Goal: Book appointment/travel/reservation

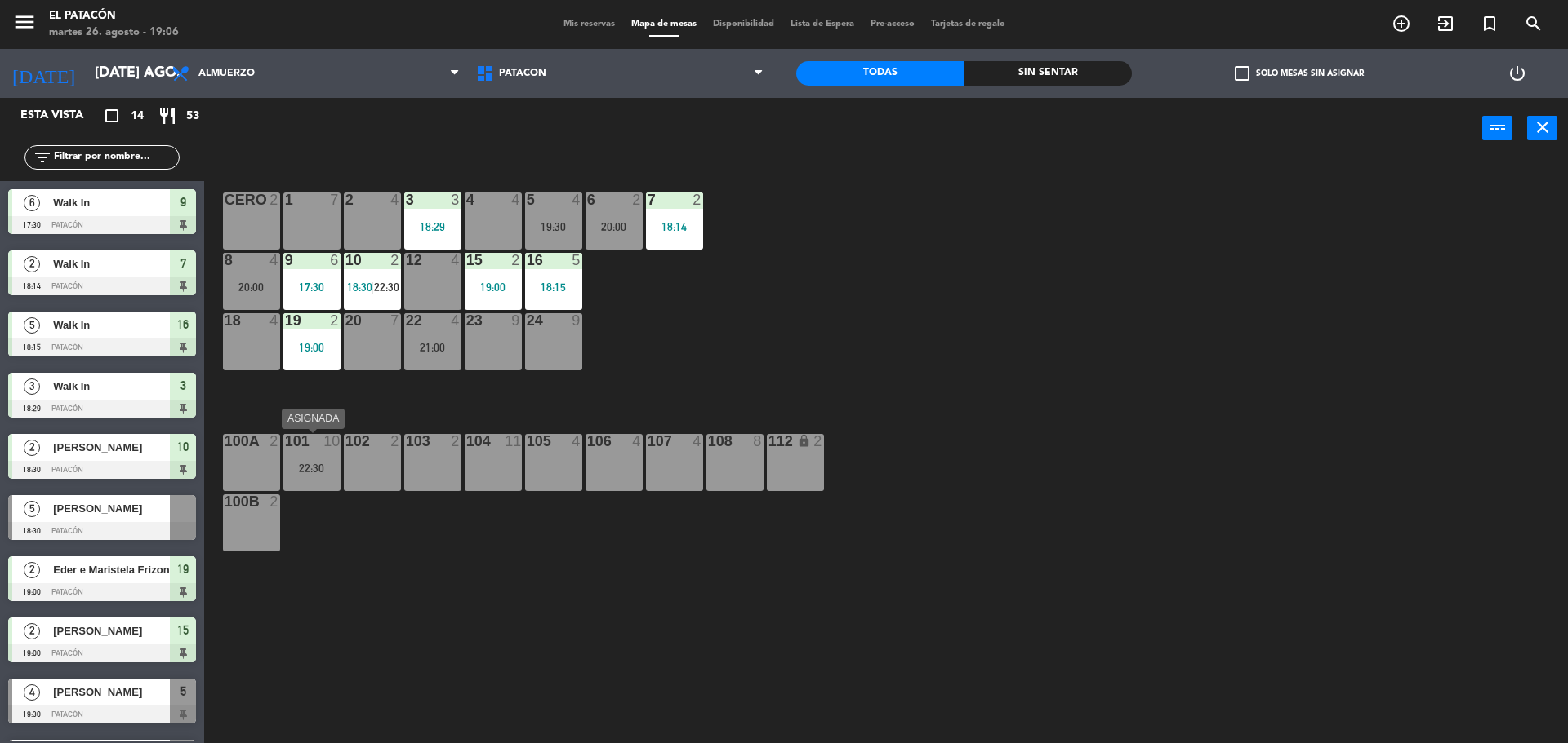
click at [319, 475] on div "101 10 22:30" at bounding box center [312, 463] width 57 height 57
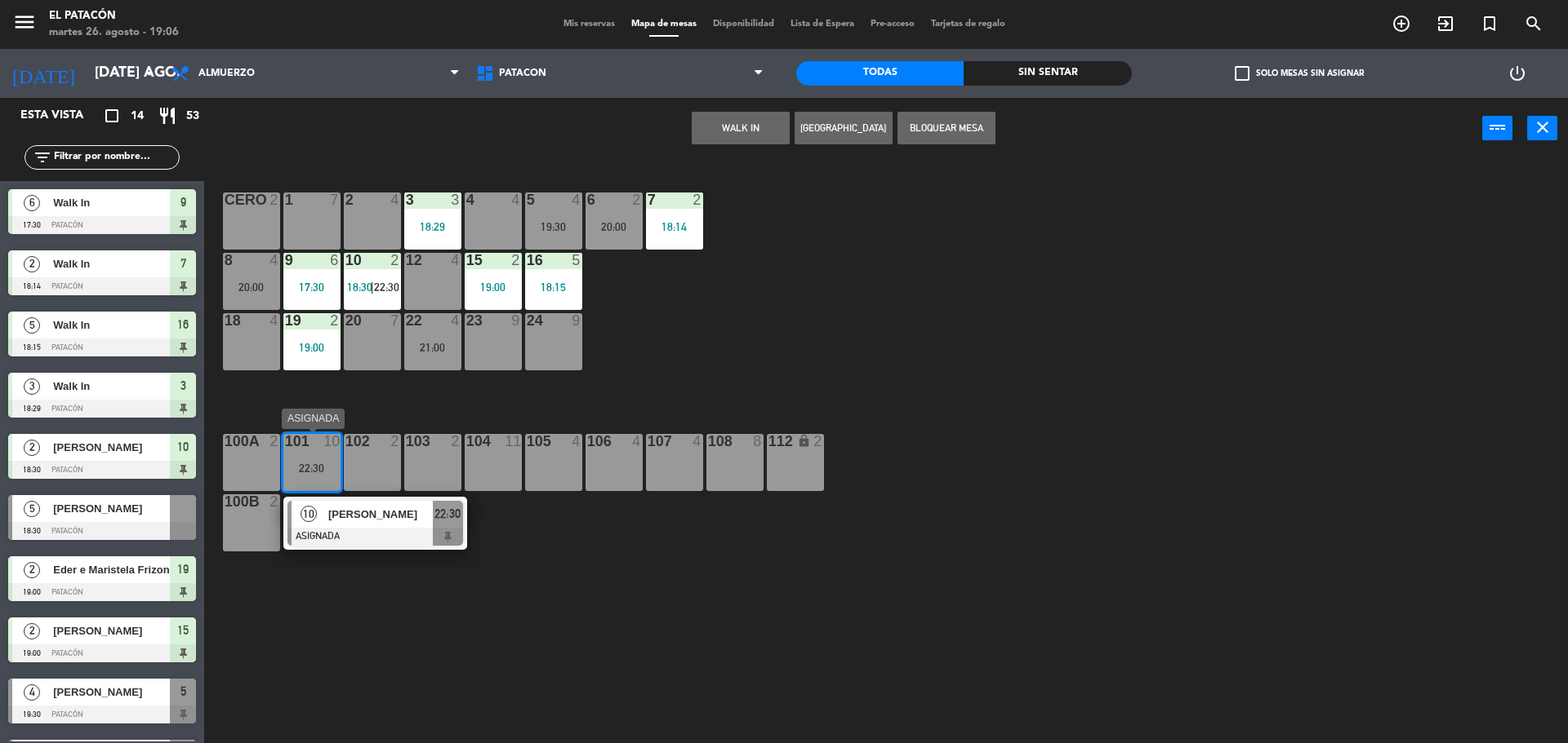
click at [325, 448] on div "10" at bounding box center [332, 442] width 17 height 15
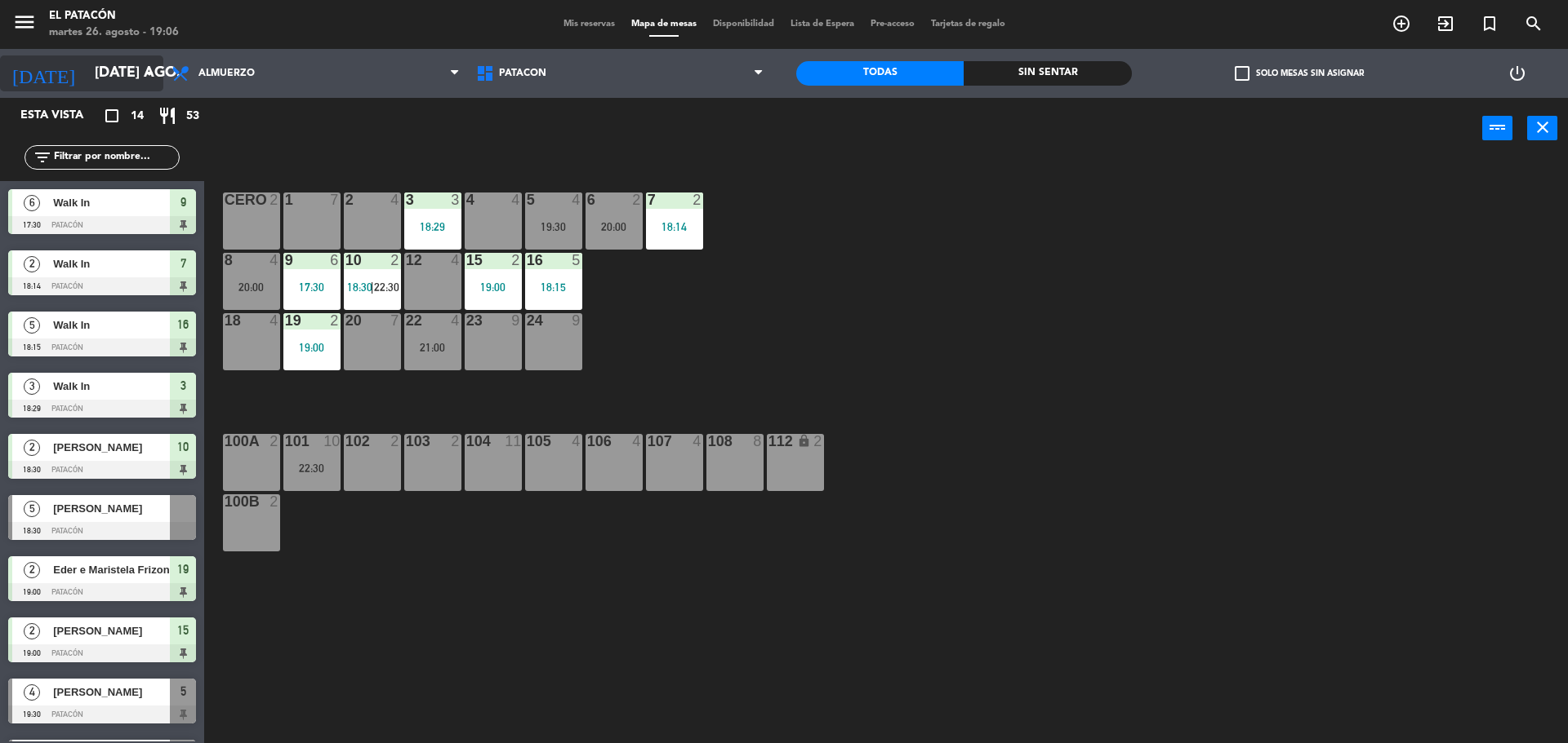
click at [94, 68] on input "[DATE] ago." at bounding box center [181, 73] width 190 height 32
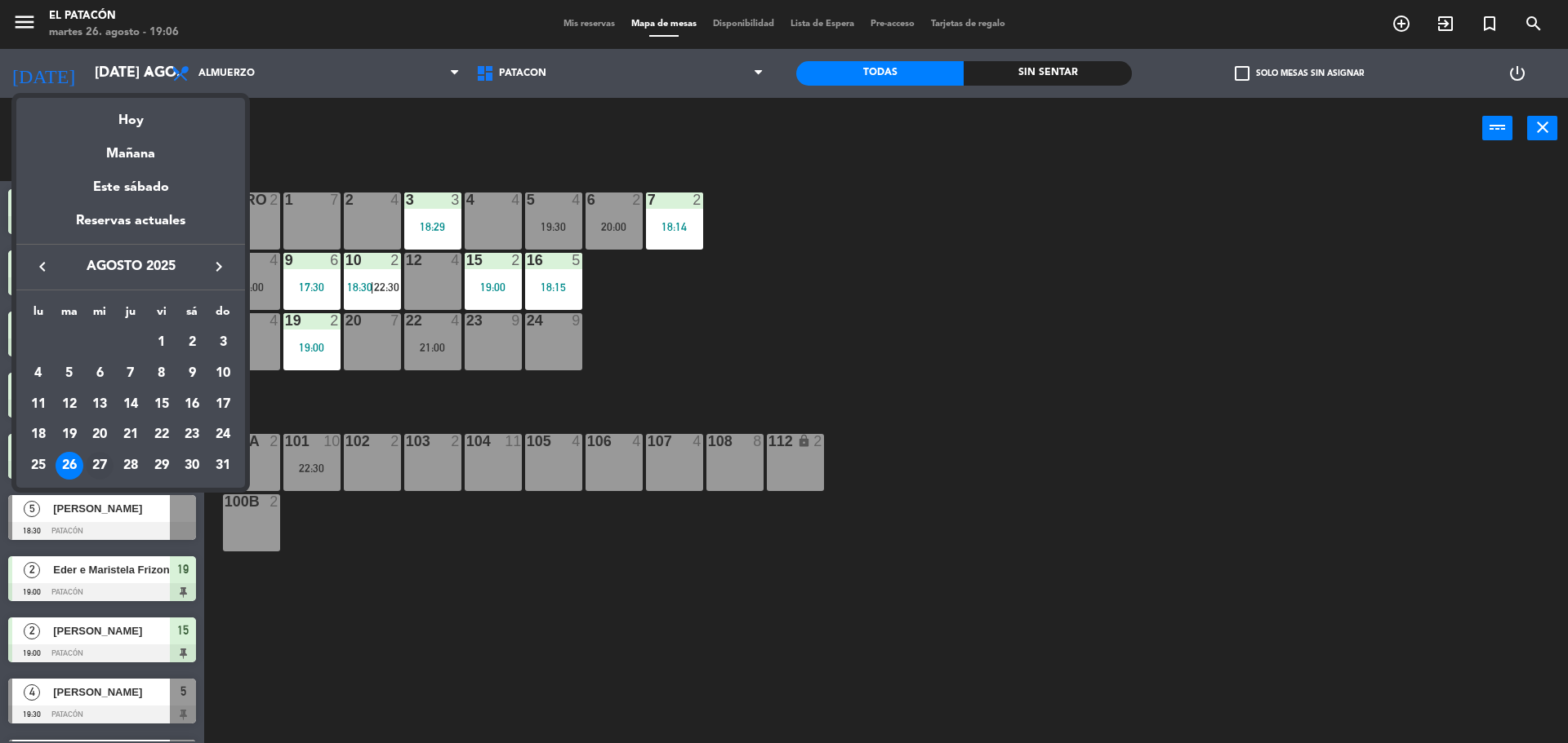
click at [96, 464] on div "27" at bounding box center [100, 466] width 28 height 28
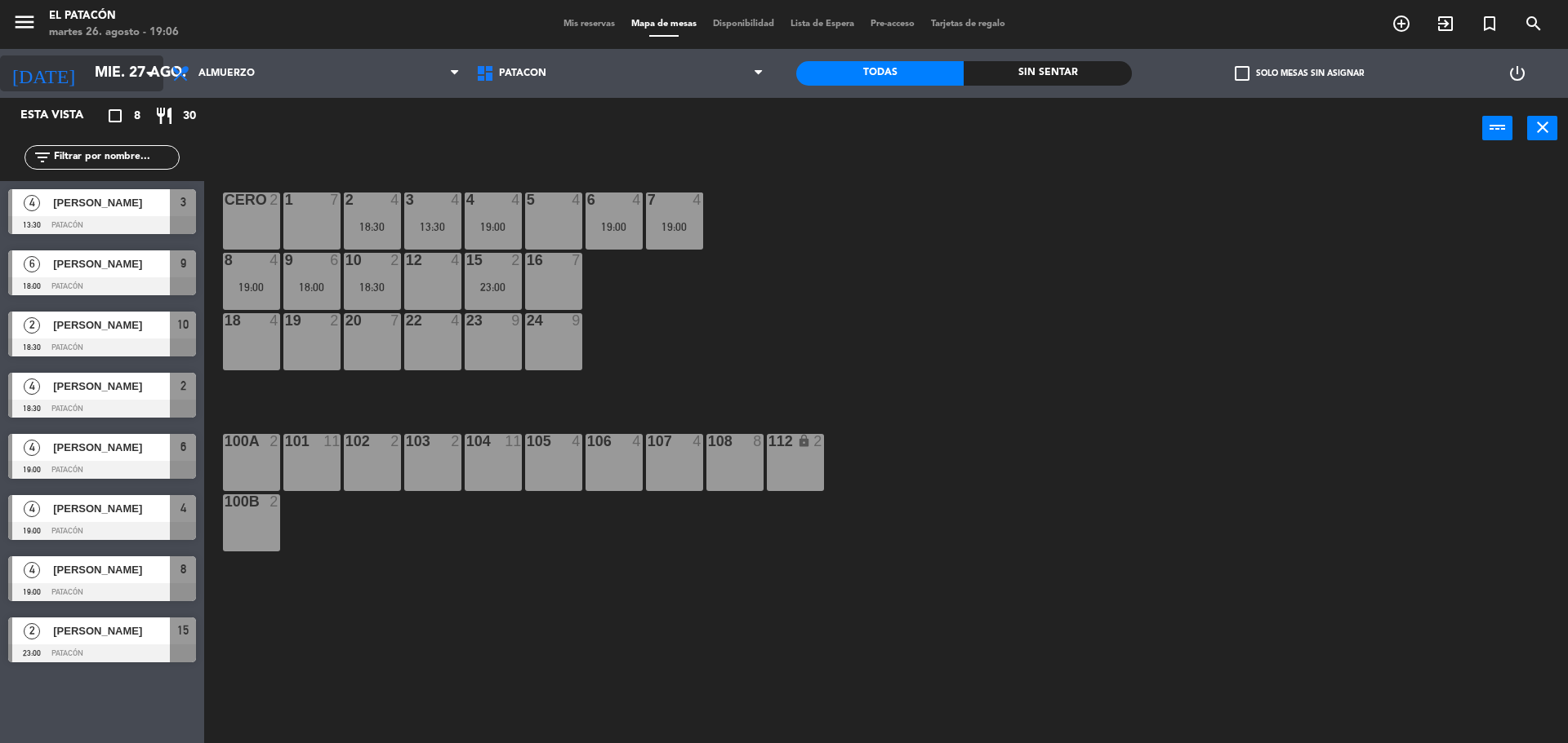
click at [102, 79] on input "mié. 27 ago." at bounding box center [181, 73] width 190 height 32
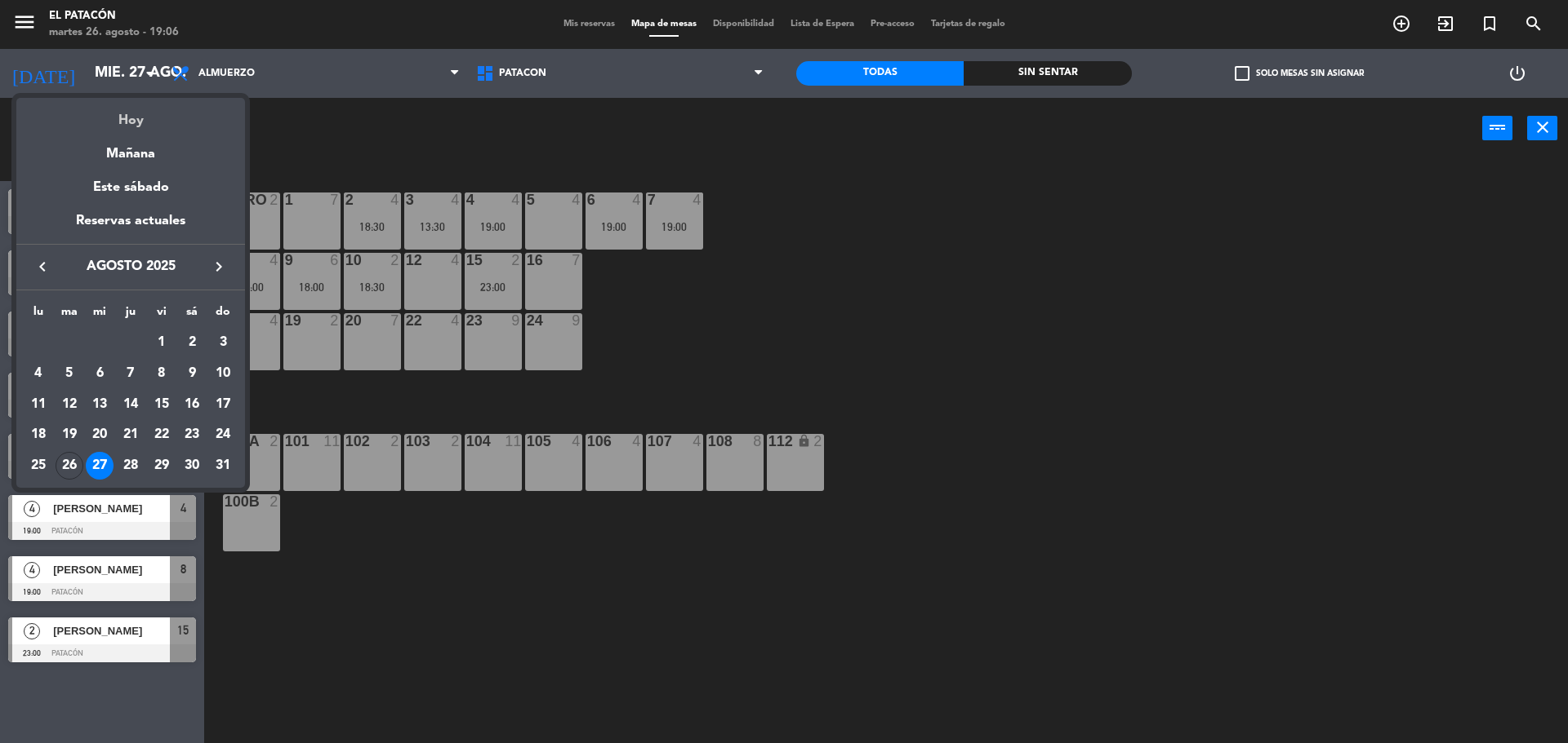
click at [121, 121] on div "Hoy" at bounding box center [130, 115] width 228 height 33
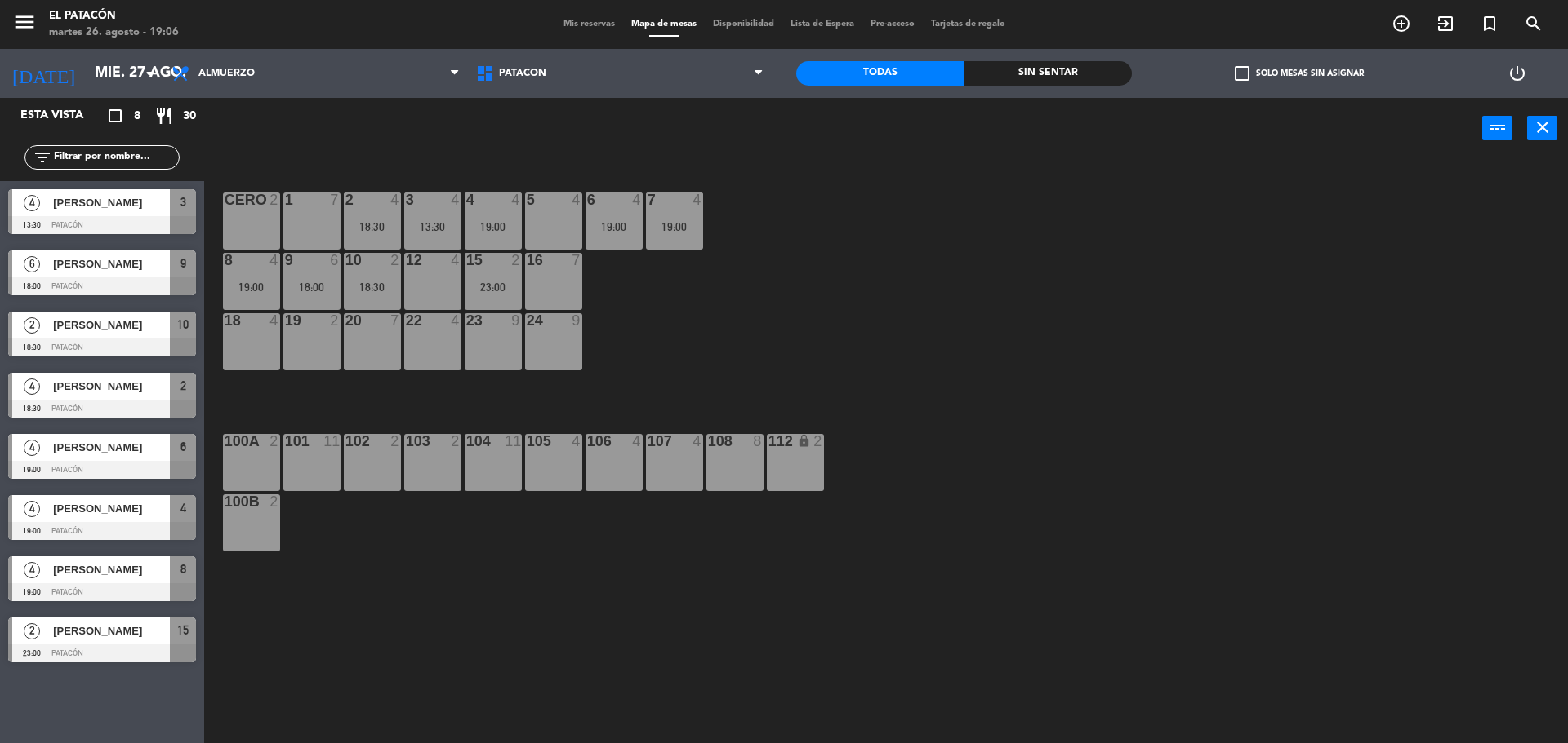
type input "[DATE] ago."
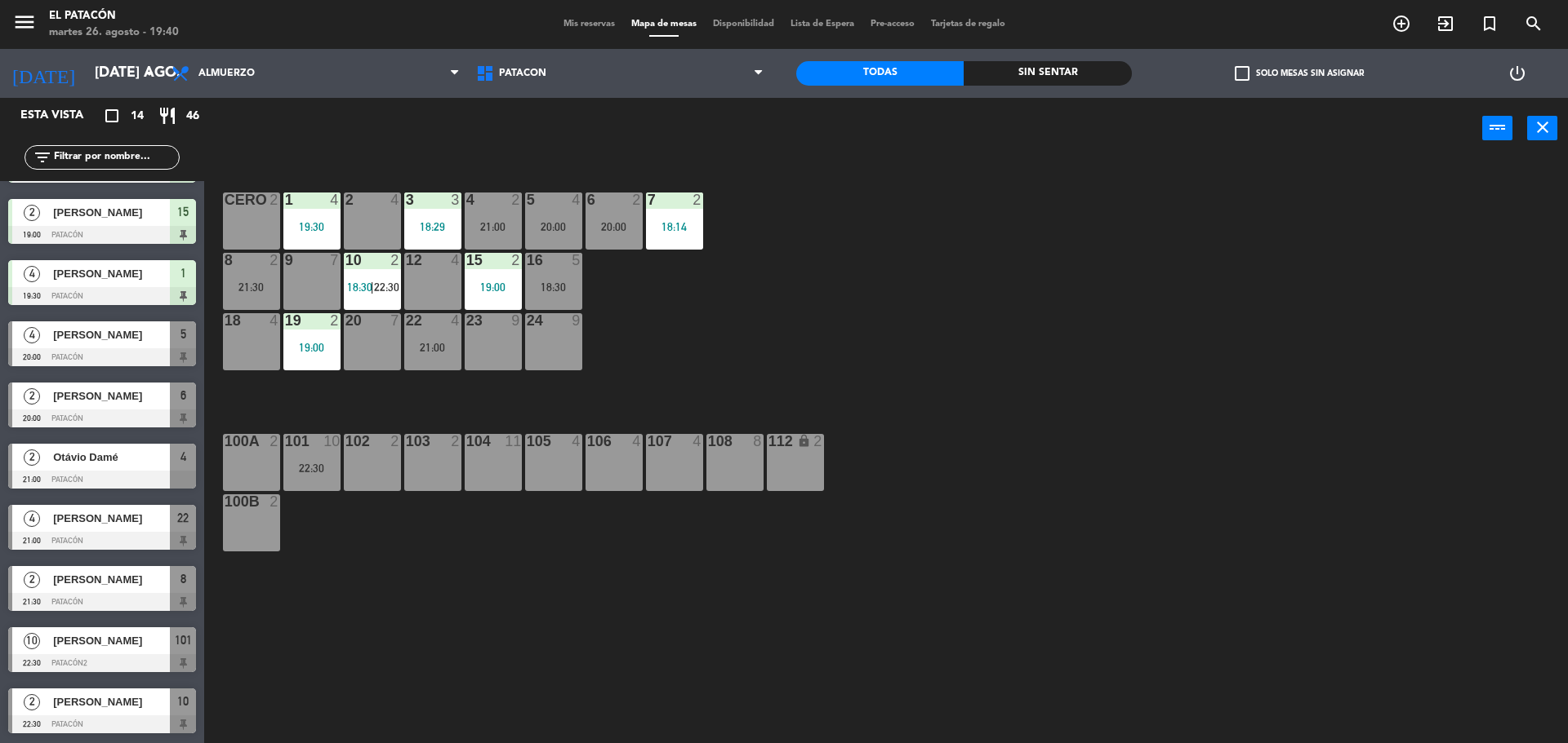
scroll to position [297, 0]
click at [325, 466] on div "22:30" at bounding box center [312, 469] width 57 height 11
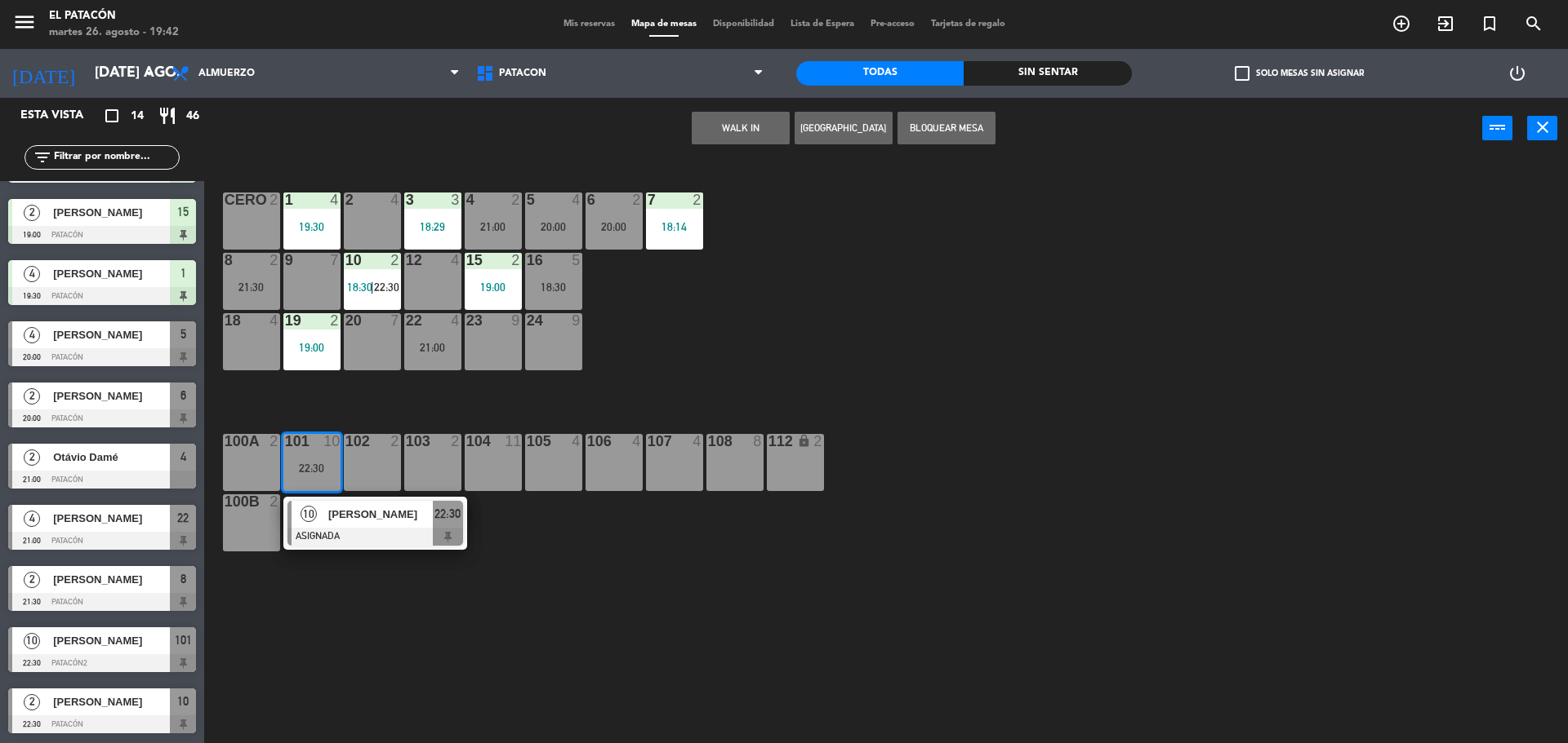
click at [342, 520] on span "[PERSON_NAME]" at bounding box center [380, 515] width 104 height 18
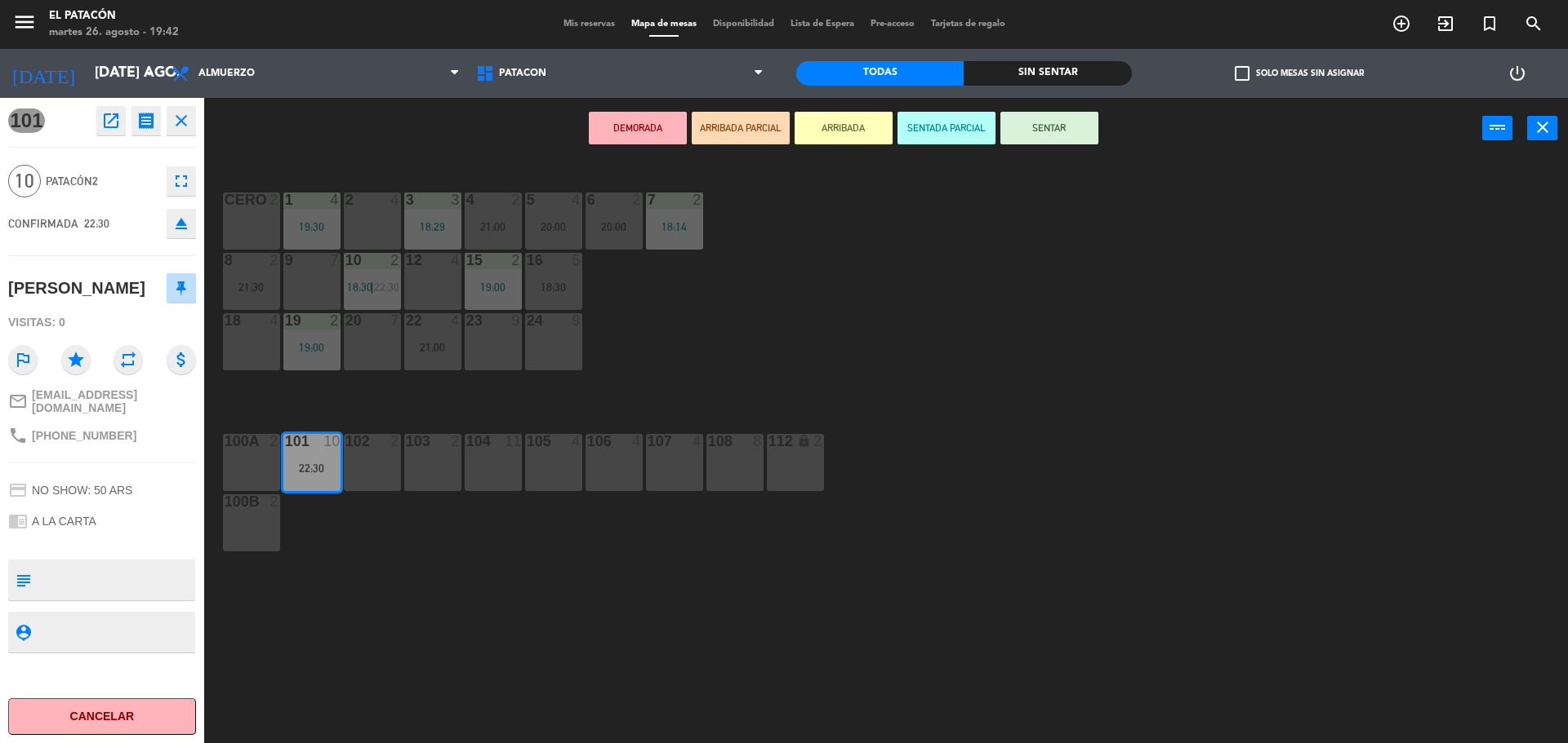
click at [184, 129] on icon "close" at bounding box center [180, 120] width 19 height 19
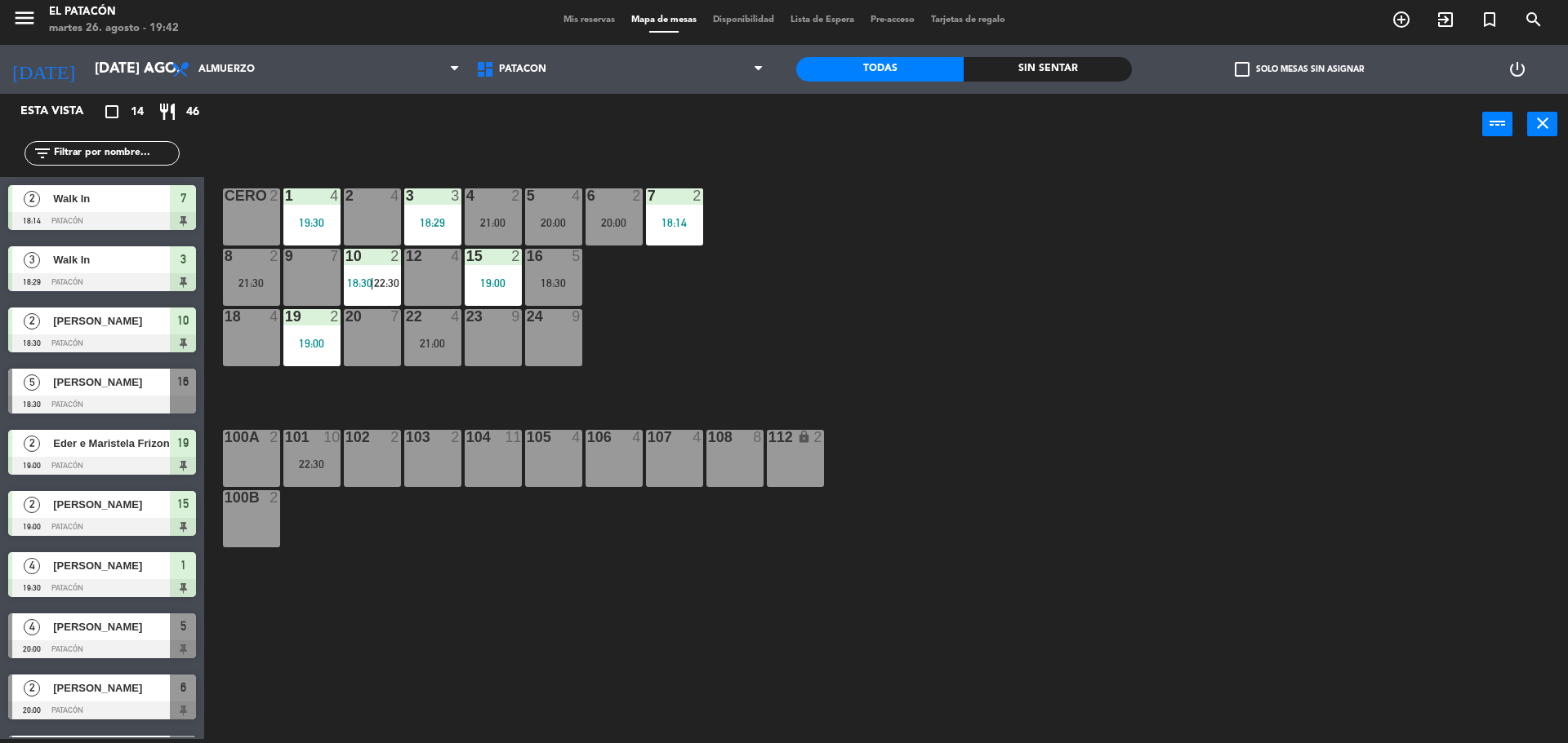
scroll to position [185, 0]
